Goal: Information Seeking & Learning: Learn about a topic

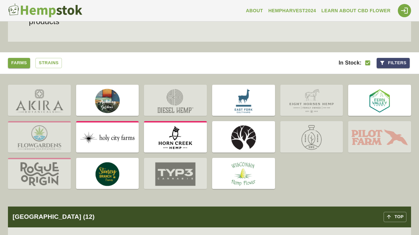
scroll to position [85, 0]
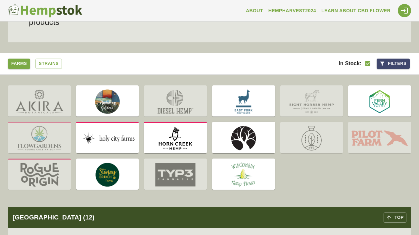
click at [215, 1] on div "About HempHarvest2024 Learn About CBD Flower" at bounding box center [241, 10] width 313 height 23
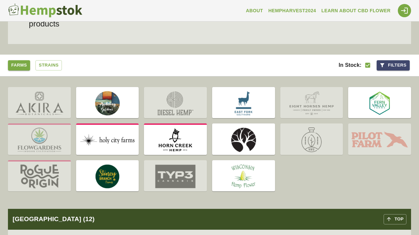
scroll to position [86, 0]
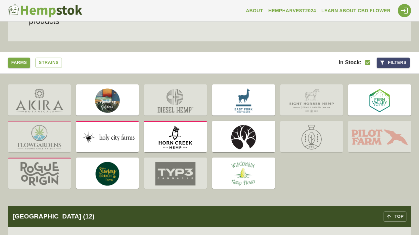
click at [306, 110] on img at bounding box center [311, 101] width 63 height 30
click at [311, 103] on img at bounding box center [311, 101] width 63 height 30
click at [117, 174] on img at bounding box center [107, 174] width 63 height 30
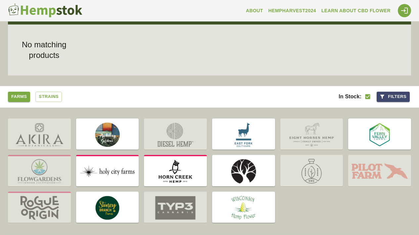
scroll to position [52, 0]
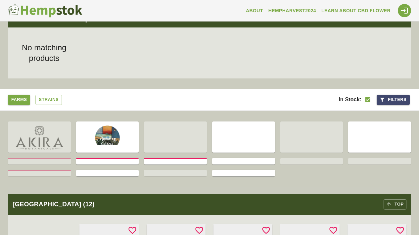
scroll to position [50, 0]
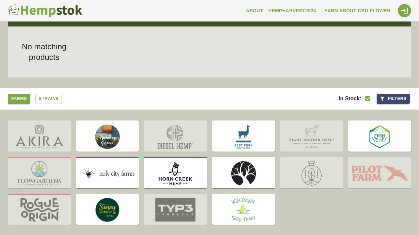
click at [244, 137] on img at bounding box center [243, 137] width 63 height 30
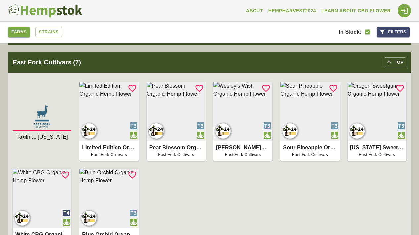
click at [45, 124] on img at bounding box center [42, 116] width 59 height 29
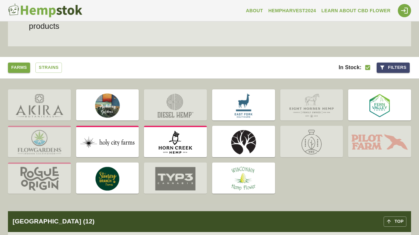
scroll to position [81, 0]
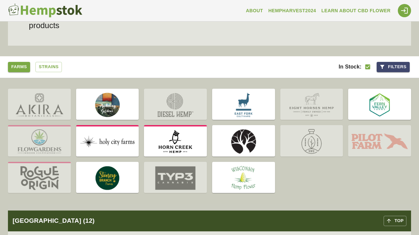
click at [230, 178] on img at bounding box center [243, 178] width 63 height 30
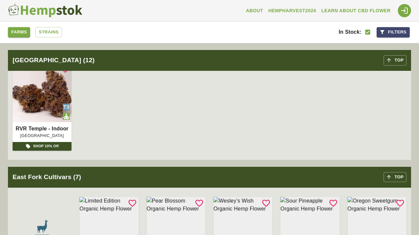
scroll to position [2921, 0]
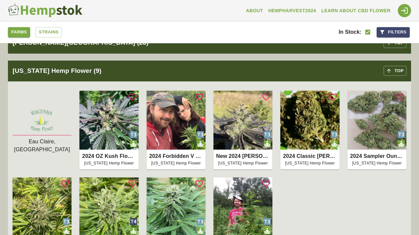
click at [44, 118] on img at bounding box center [42, 121] width 59 height 29
